Goal: Understand process/instructions: Learn about a topic

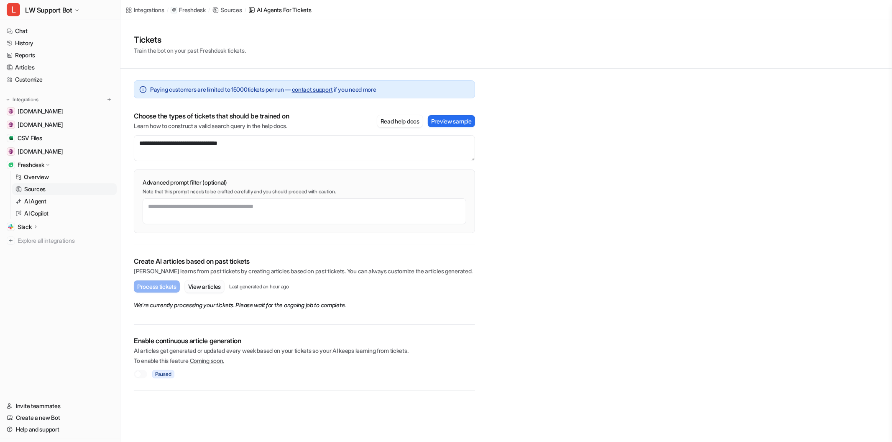
click at [211, 284] on button "View articles" at bounding box center [204, 286] width 39 height 12
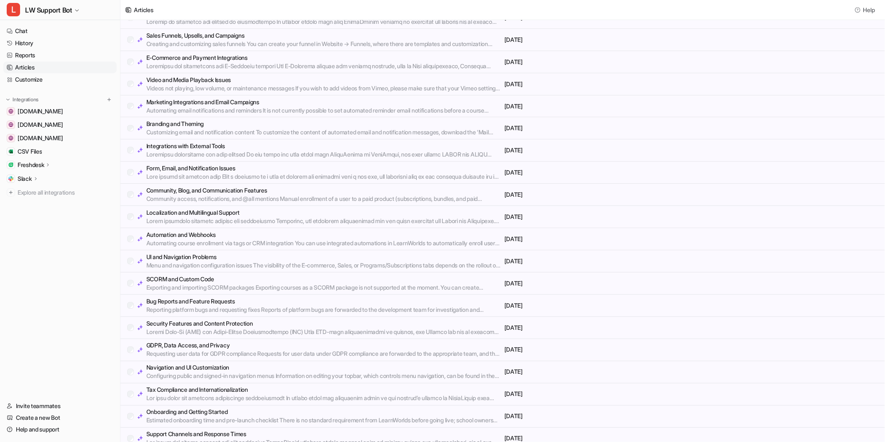
scroll to position [393, 0]
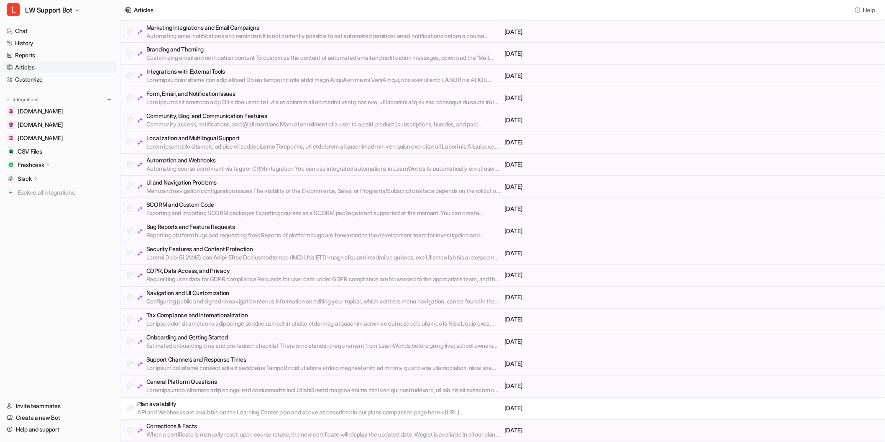
click at [38, 164] on p "Freshdesk" at bounding box center [31, 165] width 26 height 8
click at [46, 192] on p "Sources" at bounding box center [34, 189] width 21 height 8
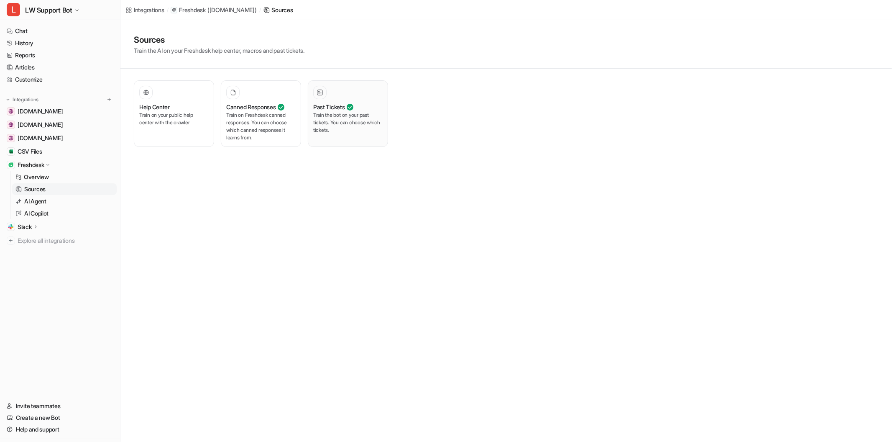
click at [318, 136] on div "Past Tickets Train the bot on your past tickets. You can choose which tickets." at bounding box center [347, 114] width 69 height 56
